Goal: Complete application form: Complete application form

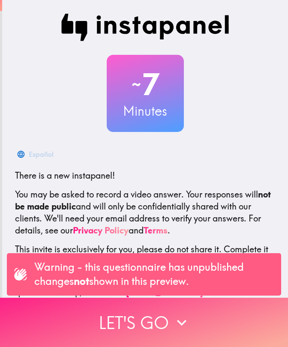
click at [177, 317] on icon "button" at bounding box center [181, 322] width 19 height 19
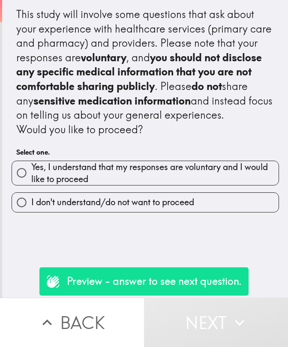
click at [182, 182] on span "Yes, I understand that my responses are voluntary and I would like to proceed" at bounding box center [154, 173] width 247 height 24
click at [31, 182] on input "Yes, I understand that my responses are voluntary and I would like to proceed" at bounding box center [21, 172] width 19 height 19
radio input "true"
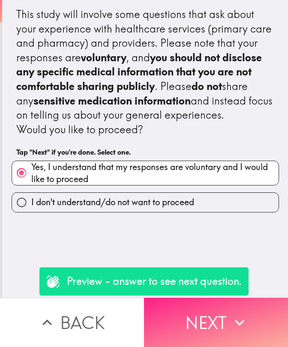
click at [196, 329] on button "Next" at bounding box center [216, 322] width 144 height 49
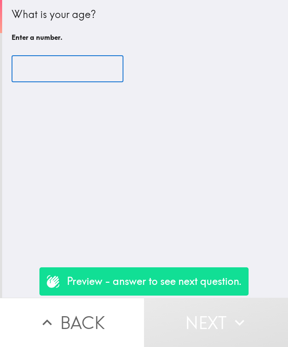
click at [79, 78] on input "number" at bounding box center [68, 69] width 112 height 27
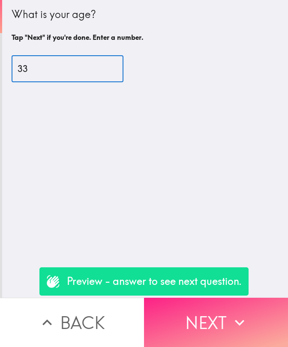
type input "33"
click at [179, 321] on button "Next" at bounding box center [216, 322] width 144 height 49
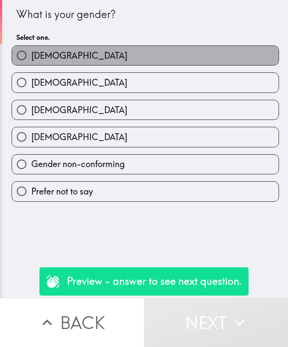
click at [60, 61] on label "[DEMOGRAPHIC_DATA]" at bounding box center [145, 55] width 266 height 19
click at [31, 61] on input "[DEMOGRAPHIC_DATA]" at bounding box center [21, 55] width 19 height 19
radio input "true"
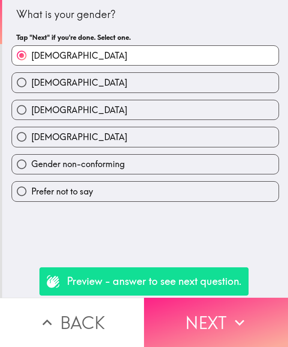
click at [203, 319] on button "Next" at bounding box center [216, 322] width 144 height 49
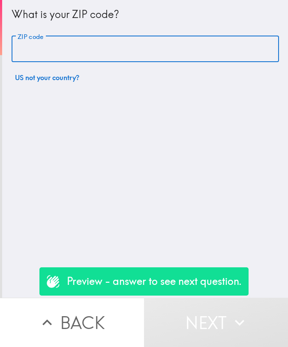
click at [101, 58] on input "ZIP code" at bounding box center [145, 49] width 267 height 27
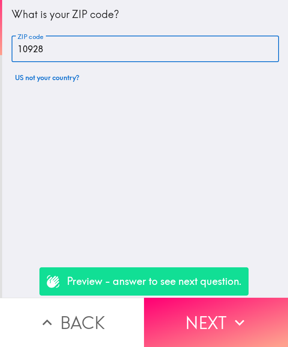
type input "10928"
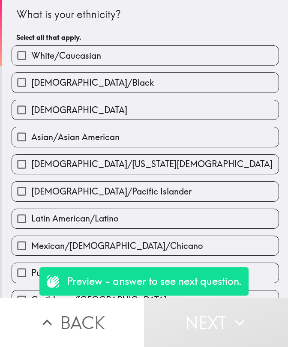
click at [77, 66] on div "[DEMOGRAPHIC_DATA]/Black" at bounding box center [142, 79] width 274 height 27
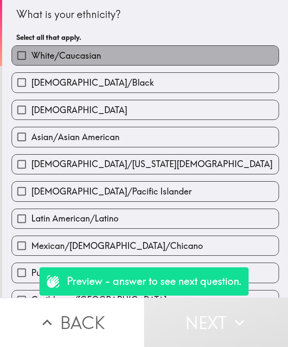
click at [78, 59] on span "White/Caucasian" at bounding box center [66, 56] width 70 height 12
click at [31, 59] on input "White/Caucasian" at bounding box center [21, 55] width 19 height 19
checkbox input "true"
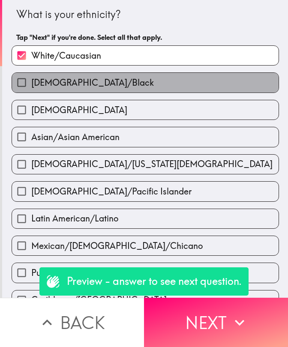
click at [78, 83] on span "[DEMOGRAPHIC_DATA]/Black" at bounding box center [92, 83] width 122 height 12
click at [31, 83] on input "[DEMOGRAPHIC_DATA]/Black" at bounding box center [21, 82] width 19 height 19
checkbox input "true"
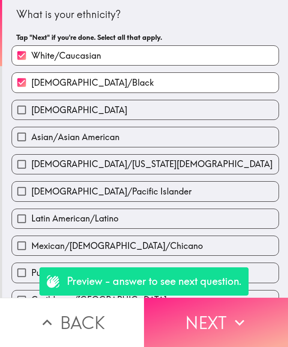
click at [195, 324] on button "Next" at bounding box center [216, 322] width 144 height 49
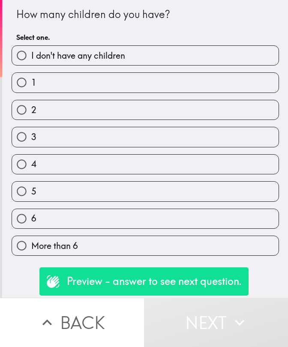
click at [108, 63] on label "I don't have any children" at bounding box center [145, 55] width 266 height 19
click at [31, 63] on input "I don't have any children" at bounding box center [21, 55] width 19 height 19
radio input "true"
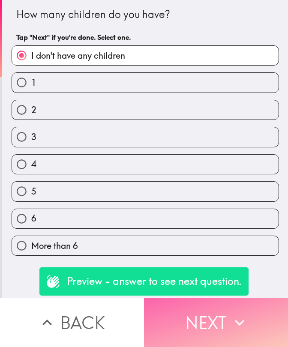
click at [224, 318] on button "Next" at bounding box center [216, 322] width 144 height 49
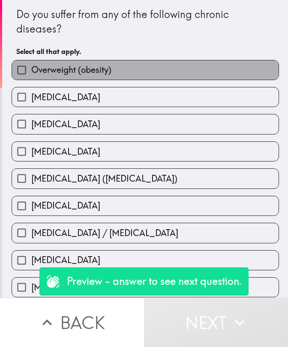
click at [114, 68] on label "Overweight (obesity)" at bounding box center [145, 69] width 266 height 19
click at [31, 68] on input "Overweight (obesity)" at bounding box center [21, 69] width 19 height 19
checkbox input "true"
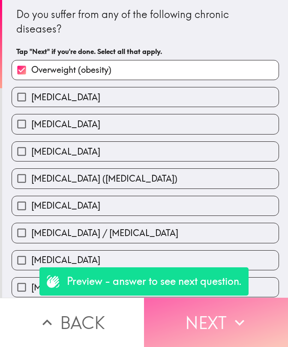
click at [220, 323] on button "Next" at bounding box center [216, 322] width 144 height 49
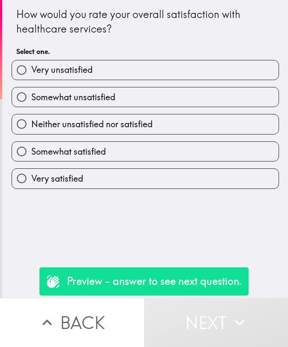
click at [88, 145] on label "Somewhat satisfied" at bounding box center [145, 151] width 266 height 19
click at [31, 145] on input "Somewhat satisfied" at bounding box center [21, 151] width 19 height 19
radio input "true"
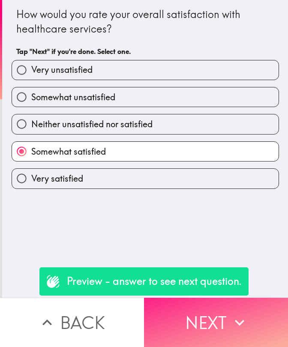
click at [193, 317] on button "Next" at bounding box center [216, 322] width 144 height 49
